Goal: Information Seeking & Learning: Learn about a topic

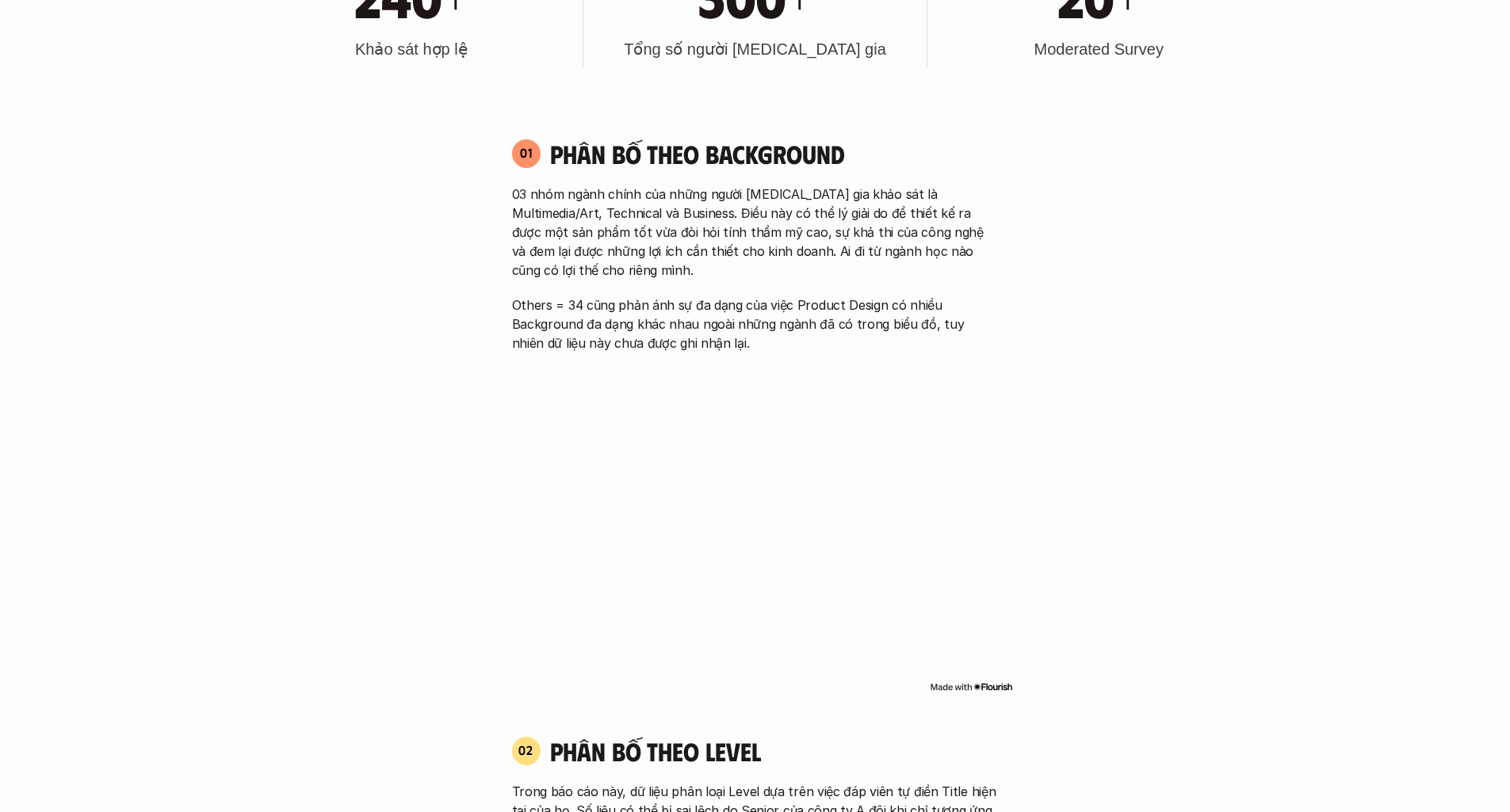
scroll to position [1115, 0]
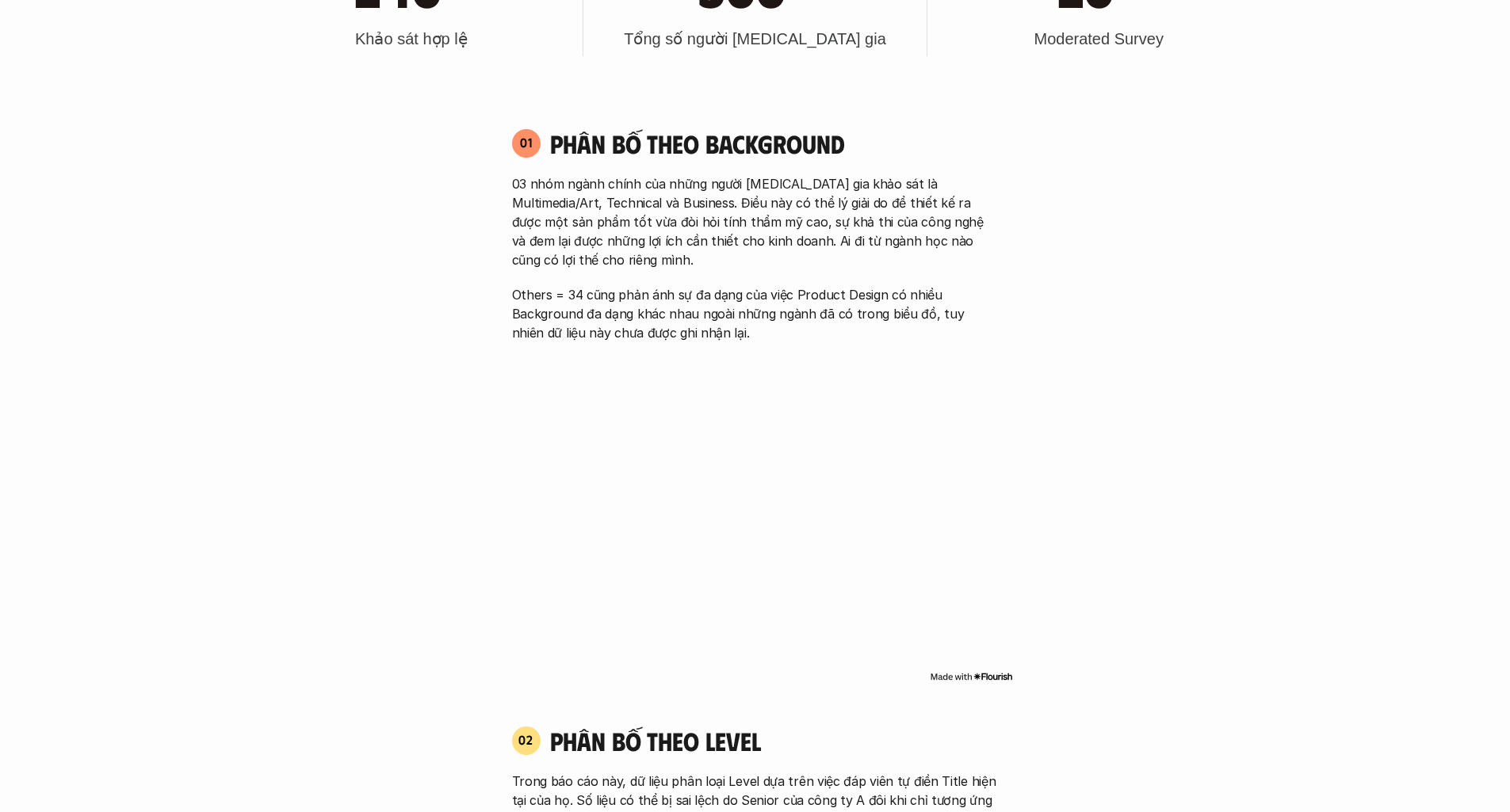
click at [775, 279] on div "03 nhóm ngành chính của những người [MEDICAL_DATA] gia khảo sát là Multimedia/A…" at bounding box center [755, 258] width 487 height 168
click at [767, 307] on p "Others = 34 cũng phản ánh sự đa dạng của việc Product Design có nhiều Backgroun…" at bounding box center [755, 313] width 487 height 57
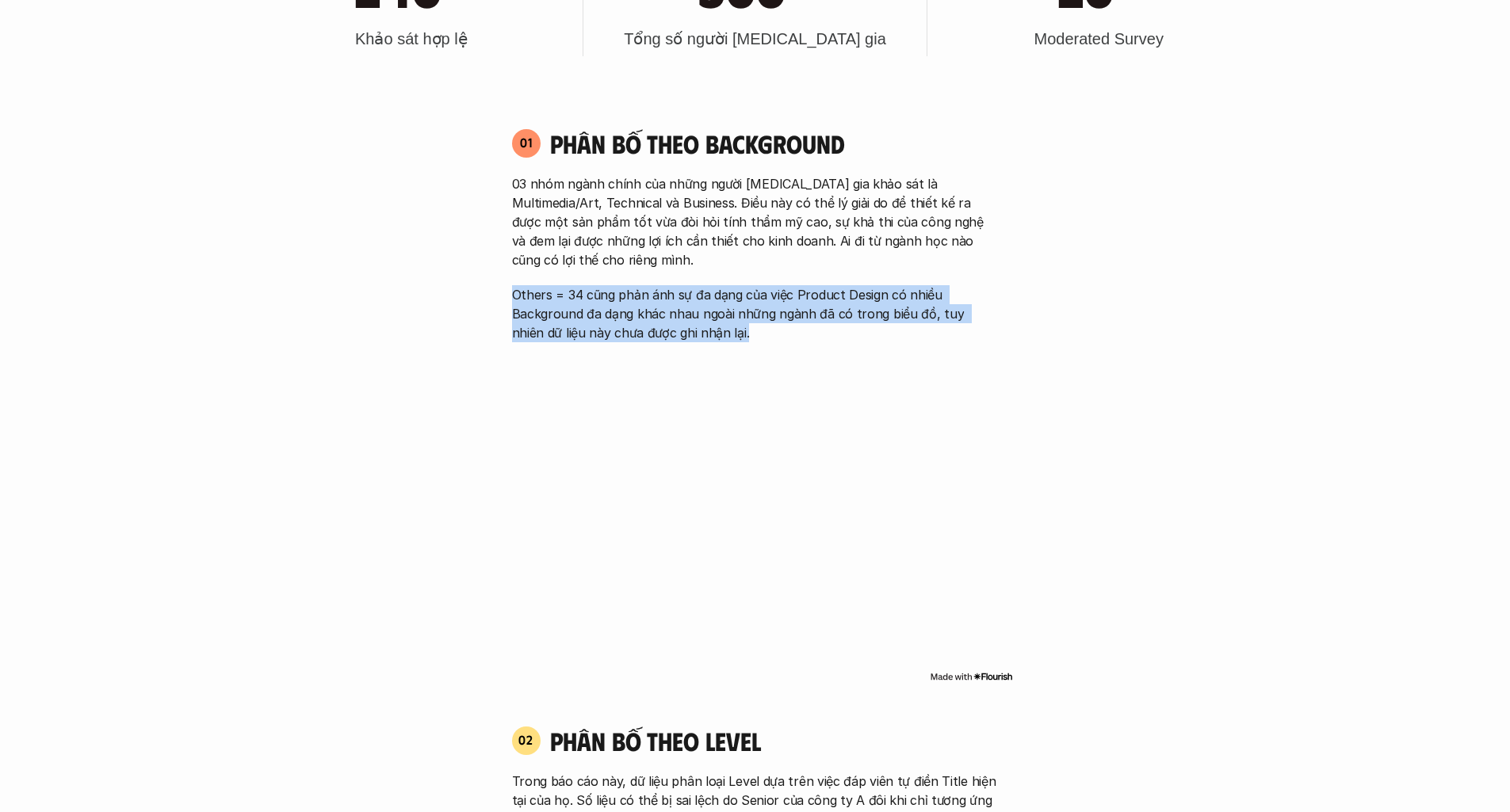
click at [767, 307] on p "Others = 34 cũng phản ánh sự đa dạng của việc Product Design có nhiều Backgroun…" at bounding box center [755, 313] width 487 height 57
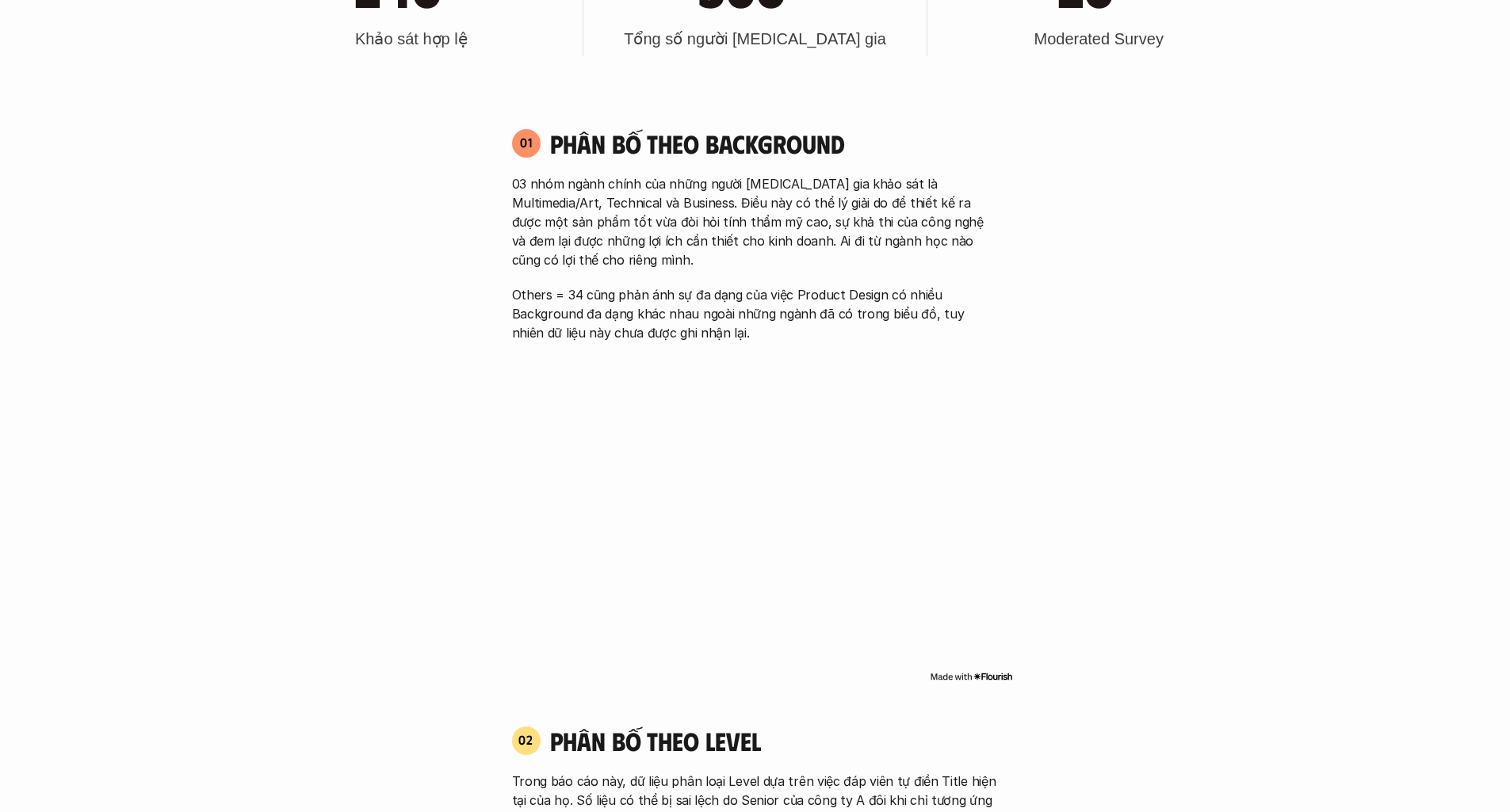
click at [850, 228] on p "03 nhóm ngành chính của những người [MEDICAL_DATA] gia khảo sát là Multimedia/A…" at bounding box center [755, 221] width 487 height 95
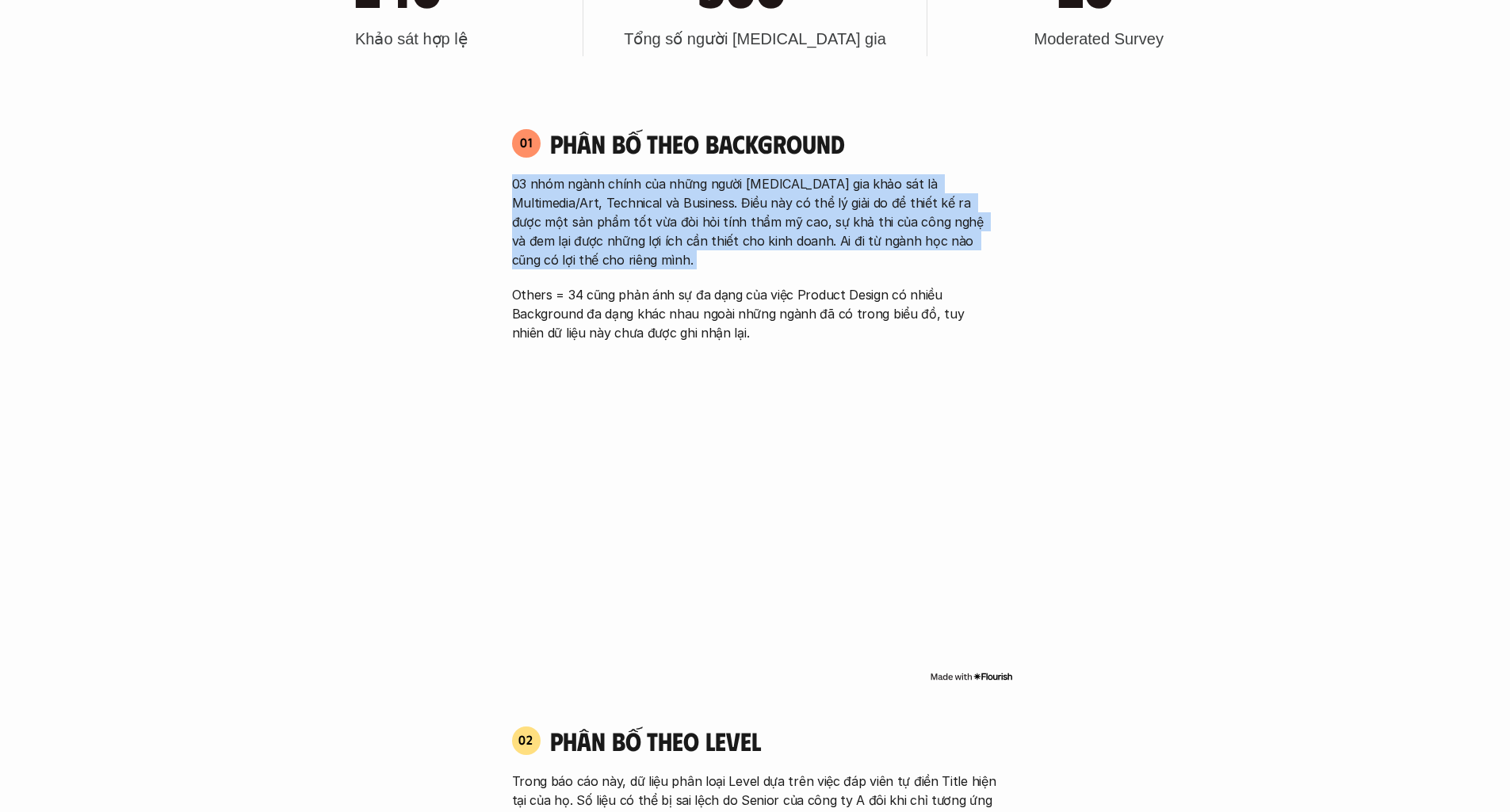
click at [850, 228] on p "03 nhóm ngành chính của những người [MEDICAL_DATA] gia khảo sát là Multimedia/A…" at bounding box center [755, 221] width 487 height 95
click at [920, 209] on p "03 nhóm ngành chính của những người [MEDICAL_DATA] gia khảo sát là Multimedia/A…" at bounding box center [755, 221] width 487 height 95
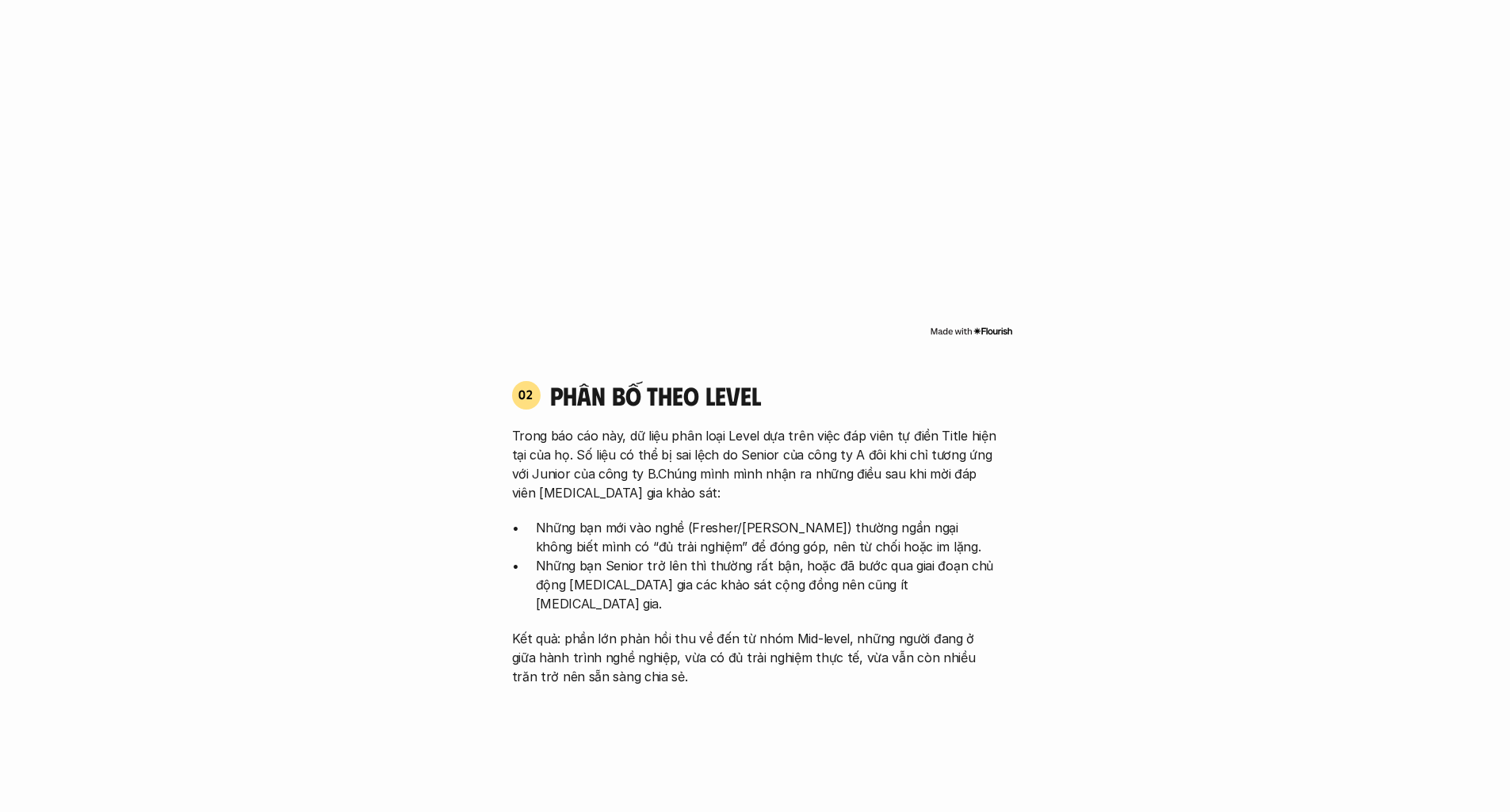
scroll to position [1552, 0]
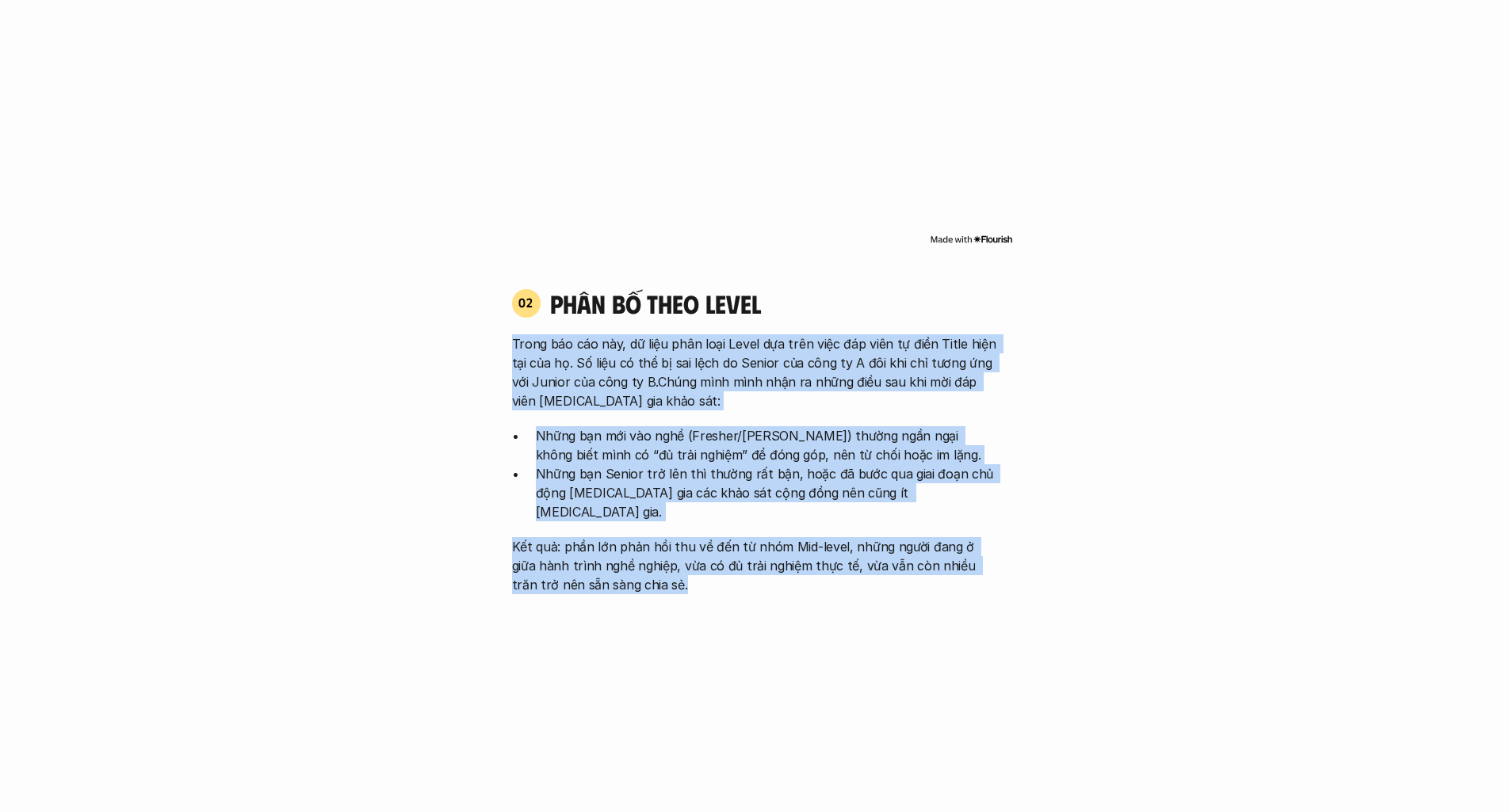
drag, startPoint x: 518, startPoint y: 340, endPoint x: 976, endPoint y: 567, distance: 511.2
click at [982, 569] on div "Trong báo cáo này, dữ liệu phân loại Level dựa trên việc đáp viên tự điền Title…" at bounding box center [755, 464] width 487 height 260
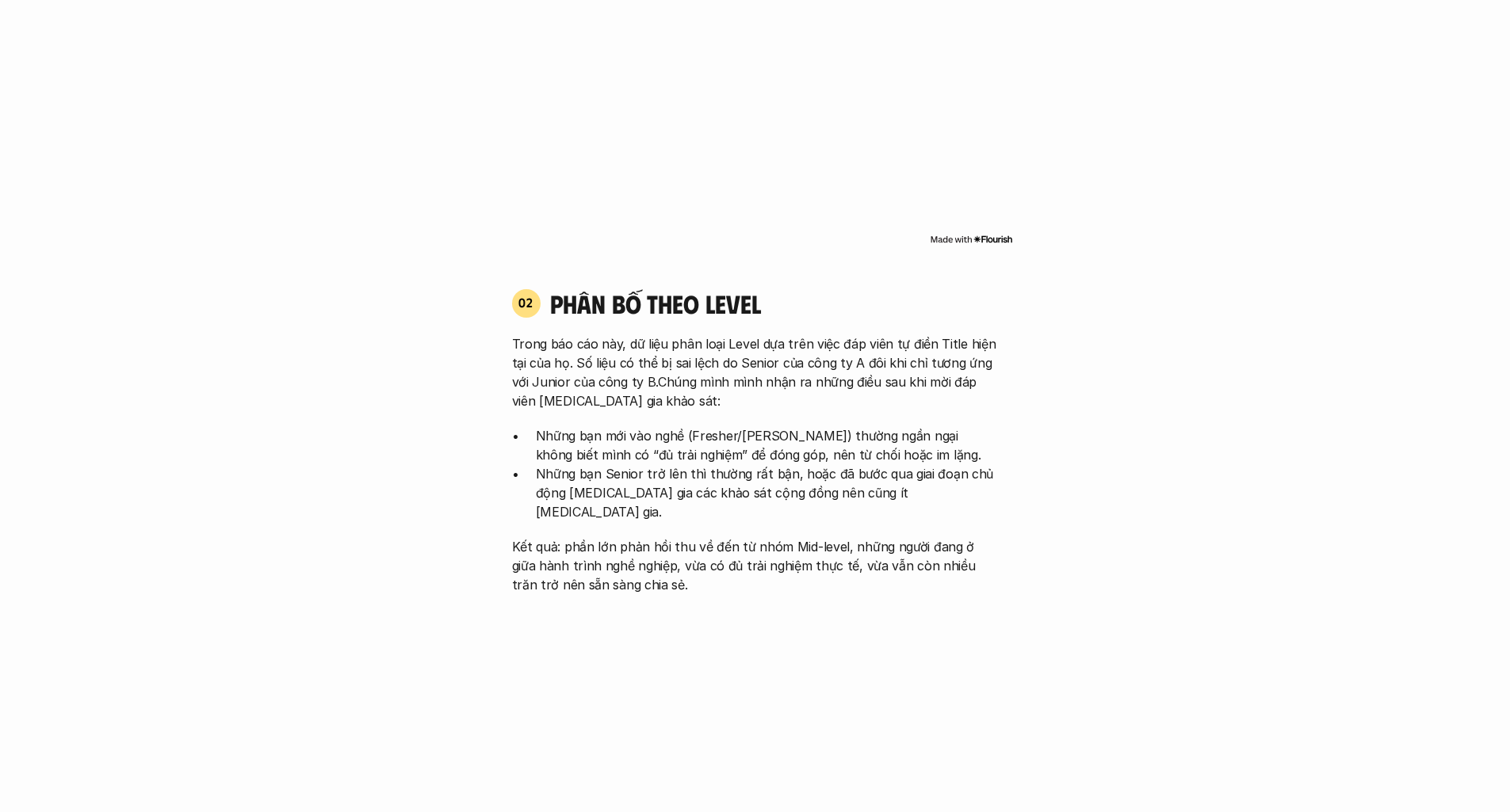
click at [912, 539] on p "Kết quả: phần lớn phản hồi thu về đến từ nhóm Mid-level, những người đang ở giữ…" at bounding box center [755, 565] width 487 height 57
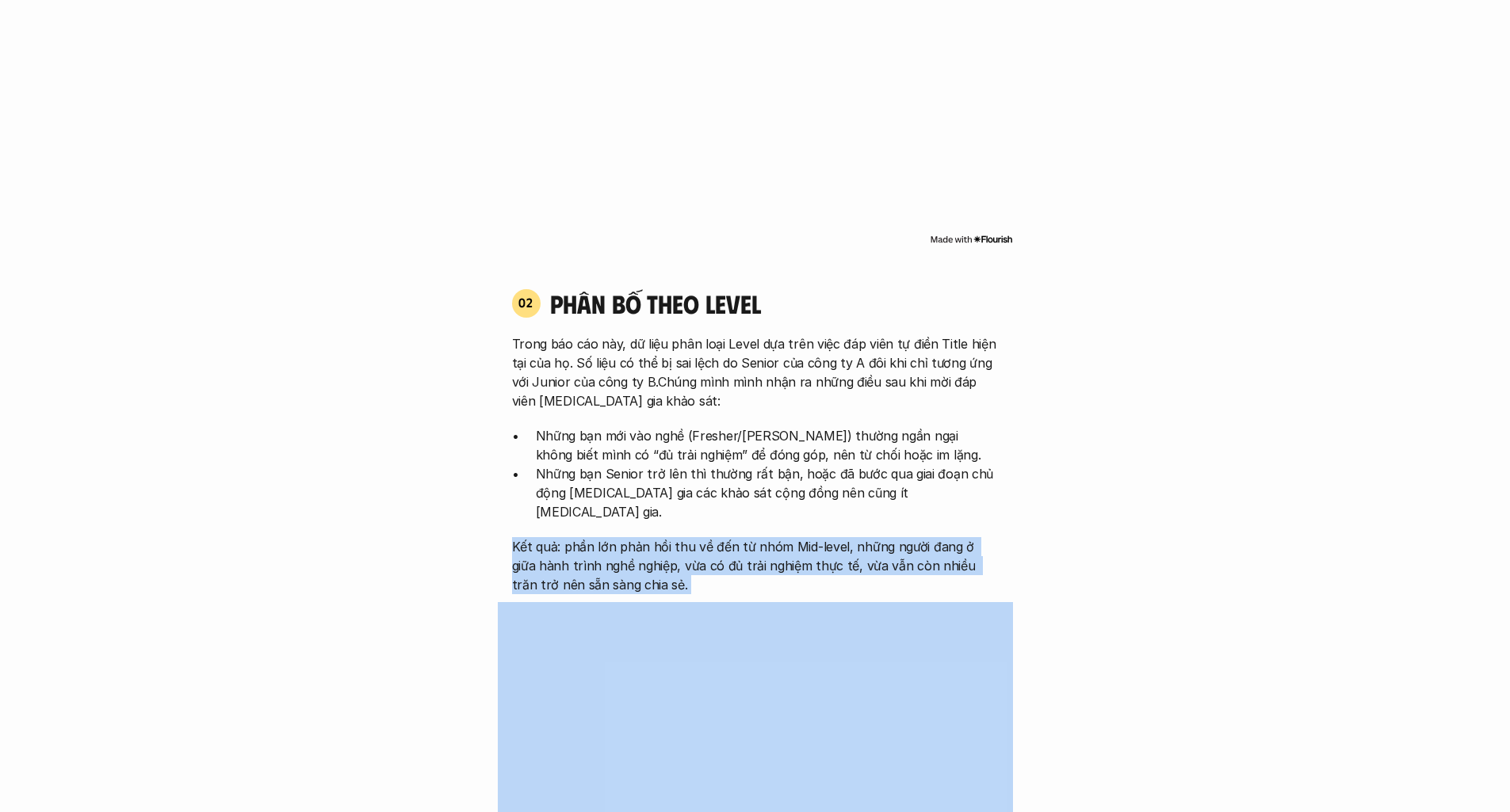
click at [912, 539] on p "Kết quả: phần lớn phản hồi thu về đến từ nhóm Mid-level, những người đang ở giữ…" at bounding box center [755, 565] width 487 height 57
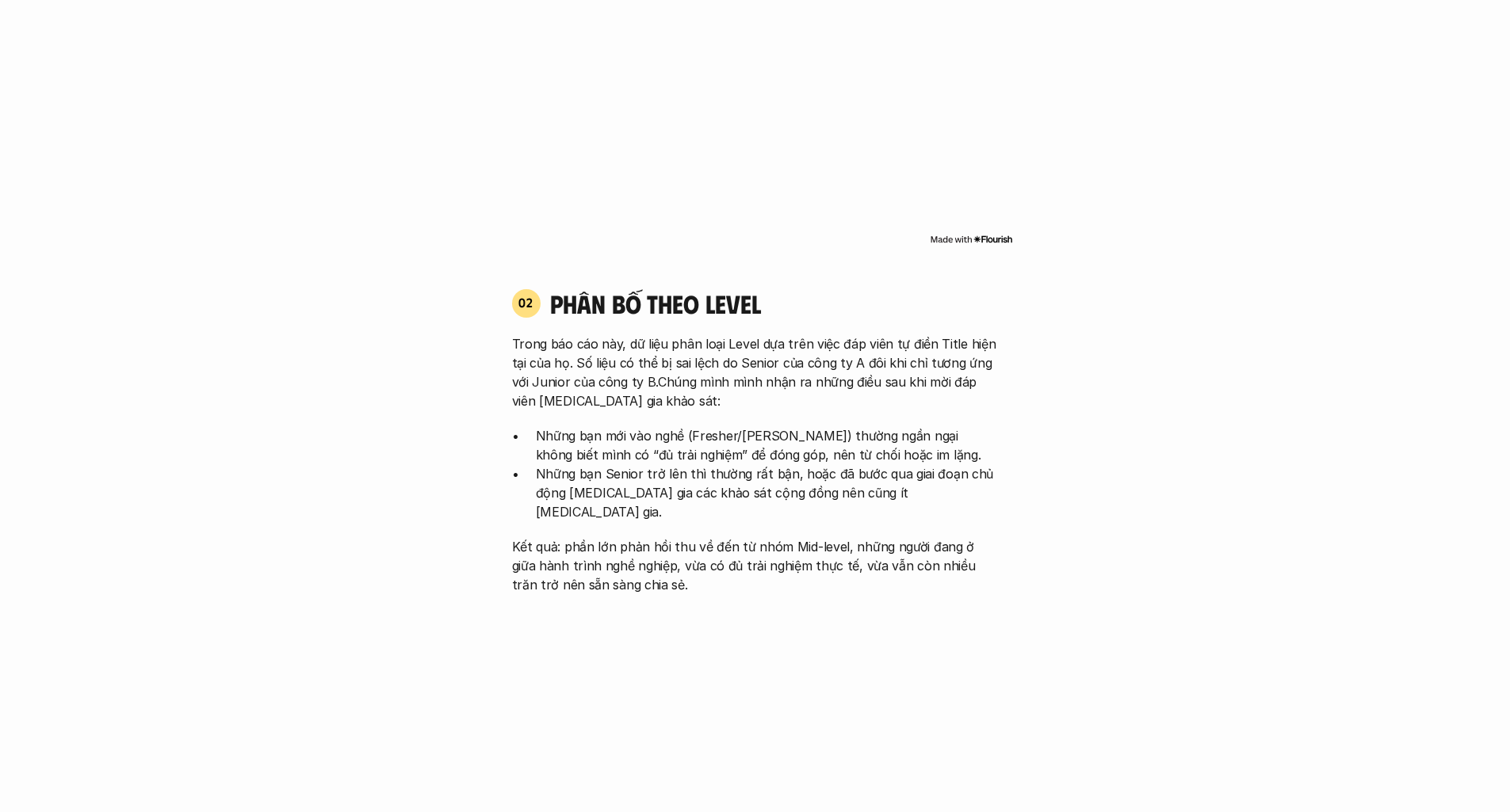
click at [950, 447] on p "Những bạn mới vào nghề (Fresher/[PERSON_NAME]) thường ngần ngại không biết mình…" at bounding box center [767, 445] width 463 height 38
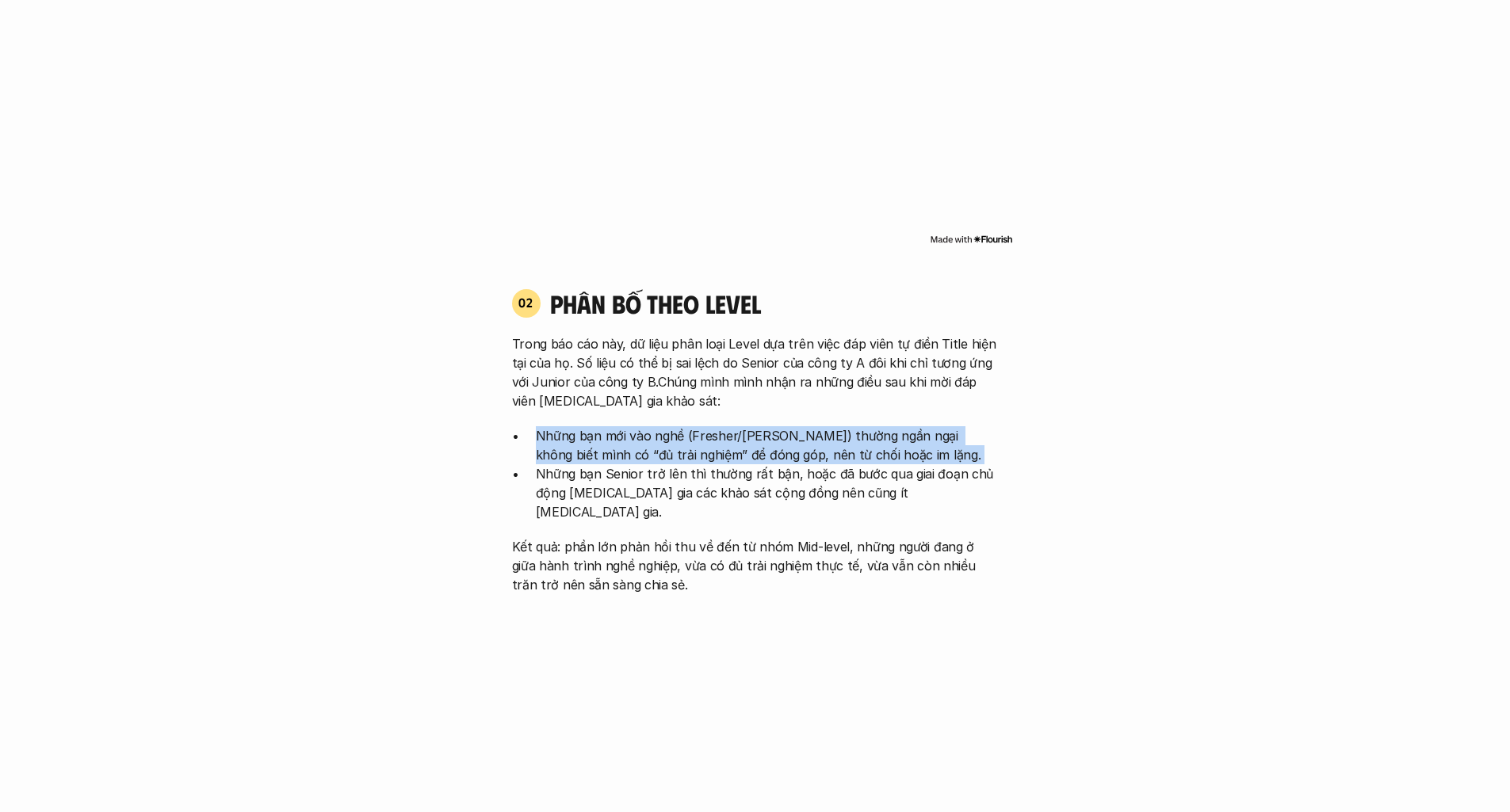
click at [950, 447] on p "Những bạn mới vào nghề (Fresher/[PERSON_NAME]) thường ngần ngại không biết mình…" at bounding box center [767, 445] width 463 height 38
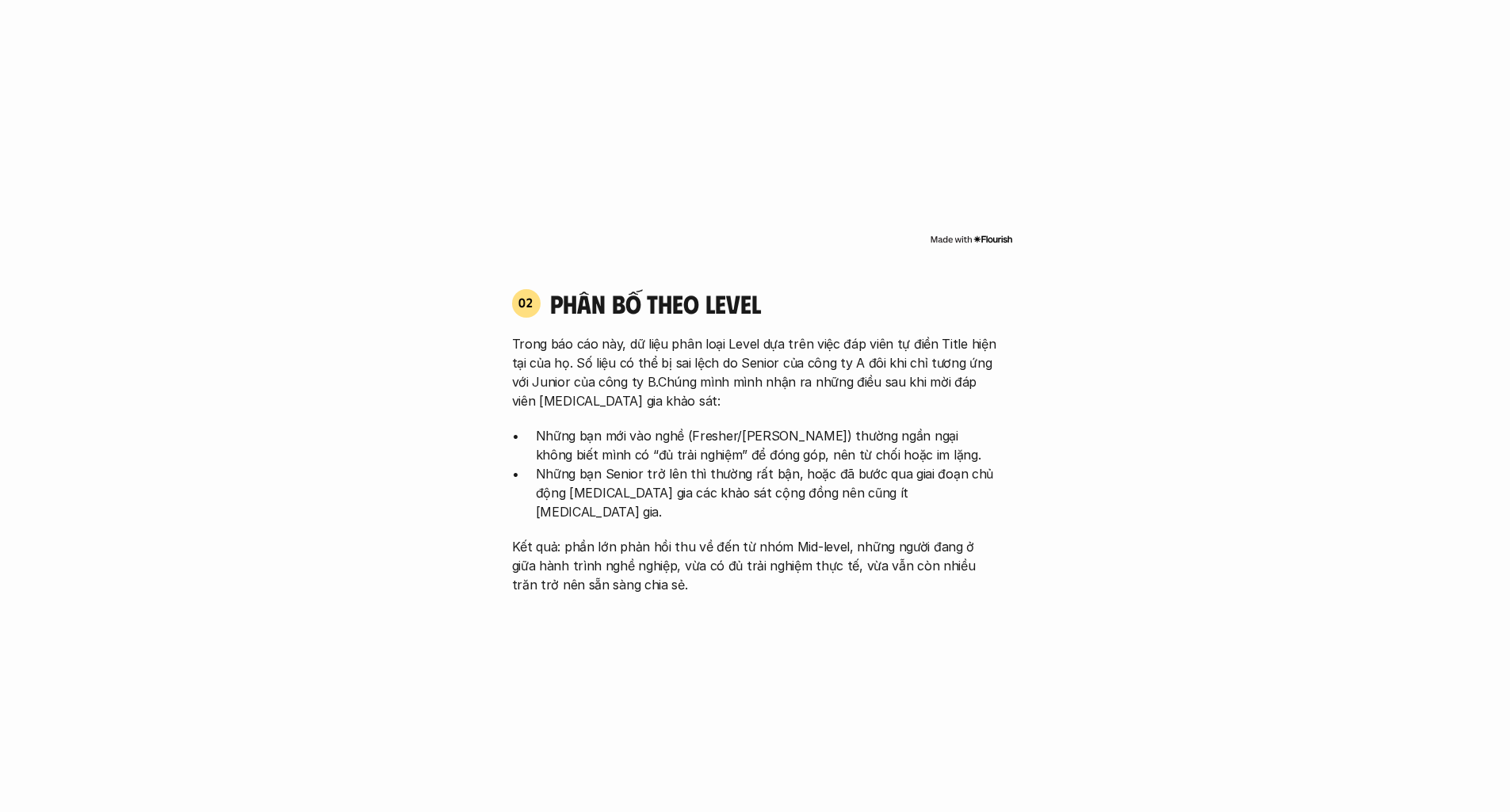
click at [927, 358] on p "Trong báo cáo này, dữ liệu phân loại Level dựa trên việc đáp viên tự điền Title…" at bounding box center [755, 372] width 487 height 76
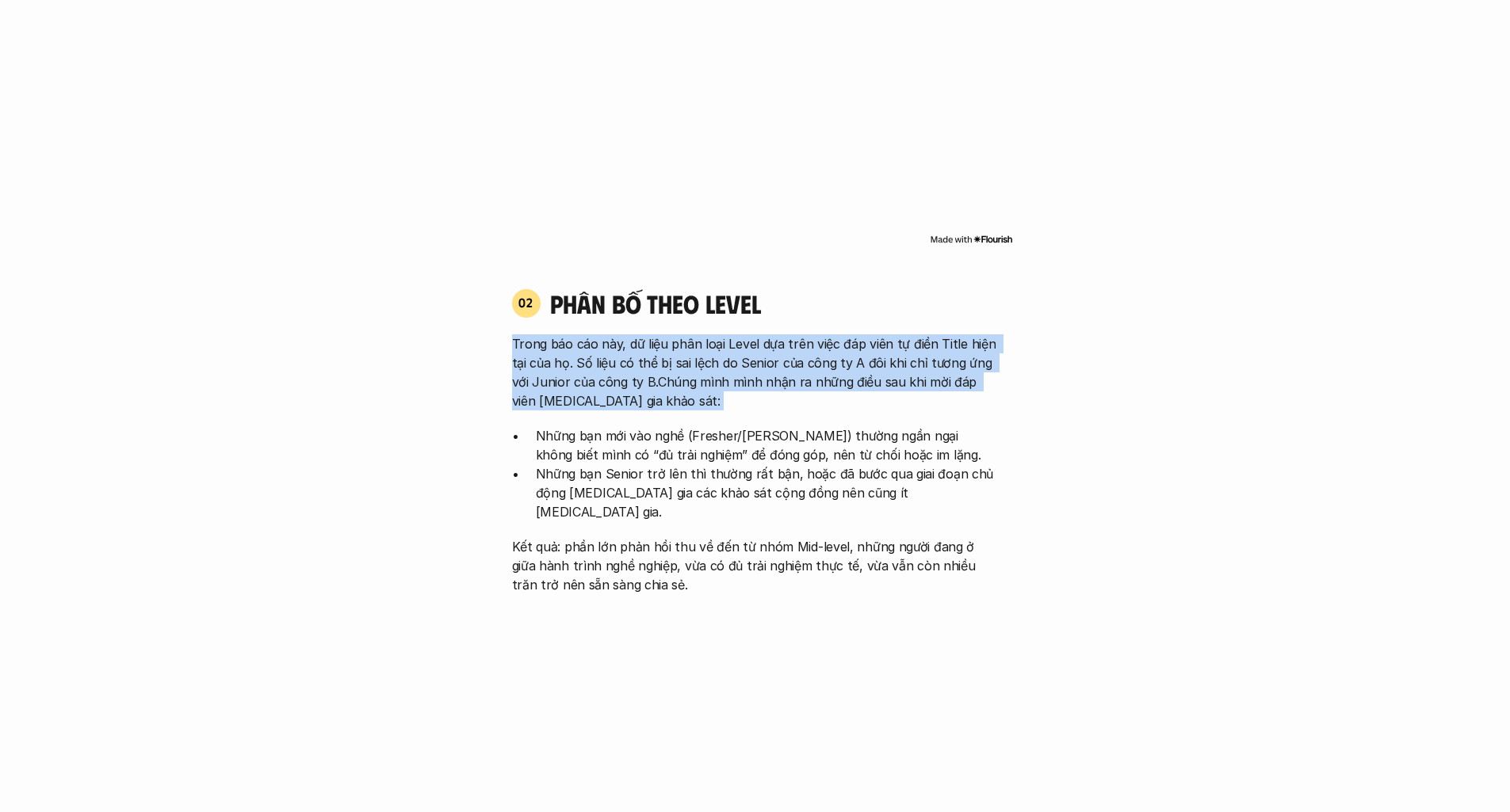
click at [927, 358] on p "Trong báo cáo này, dữ liệu phân loại Level dựa trên việc đáp viên tự điền Title…" at bounding box center [755, 372] width 487 height 76
